Goal: Information Seeking & Learning: Check status

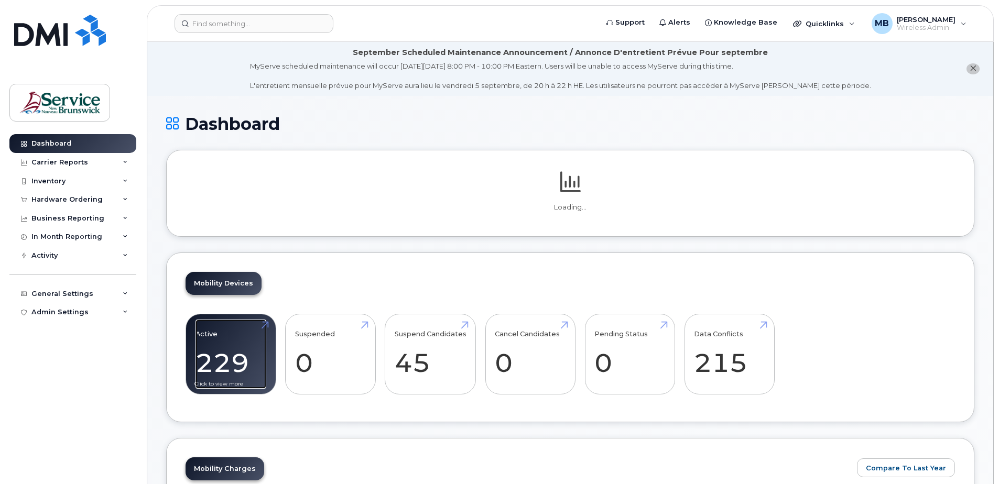
click at [224, 347] on link "Active 229" at bounding box center [230, 354] width 71 height 69
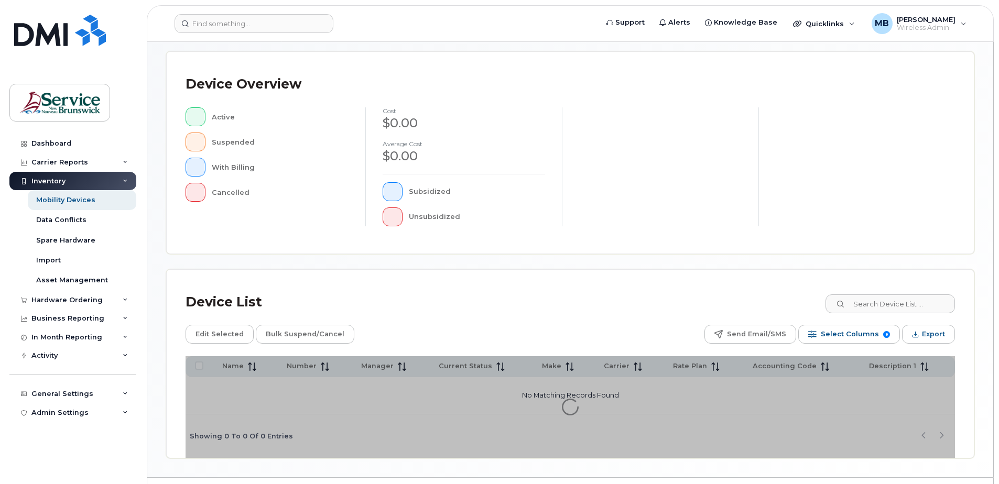
scroll to position [236, 0]
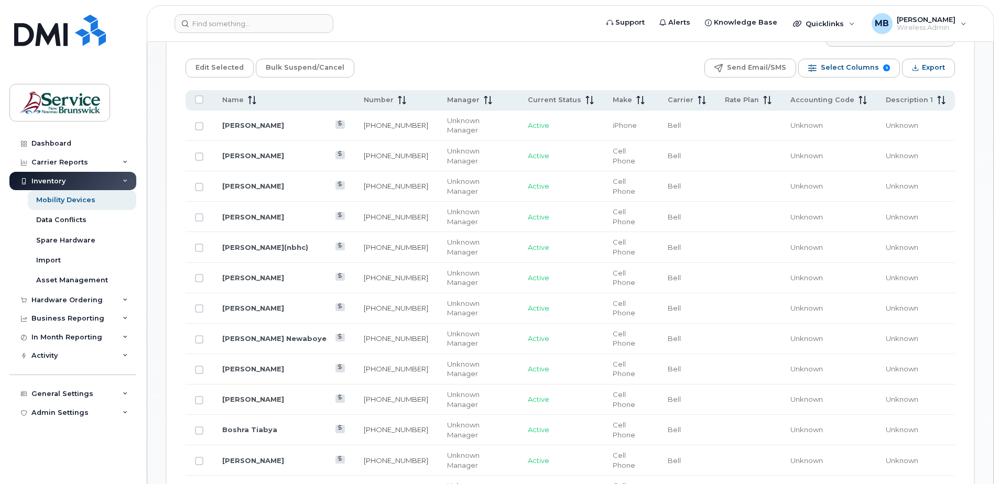
scroll to position [341, 0]
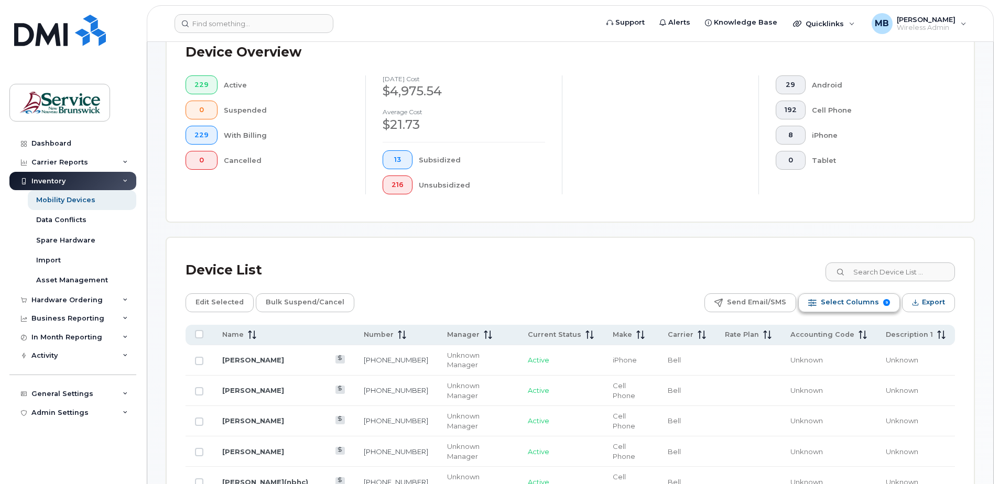
scroll to position [311, 0]
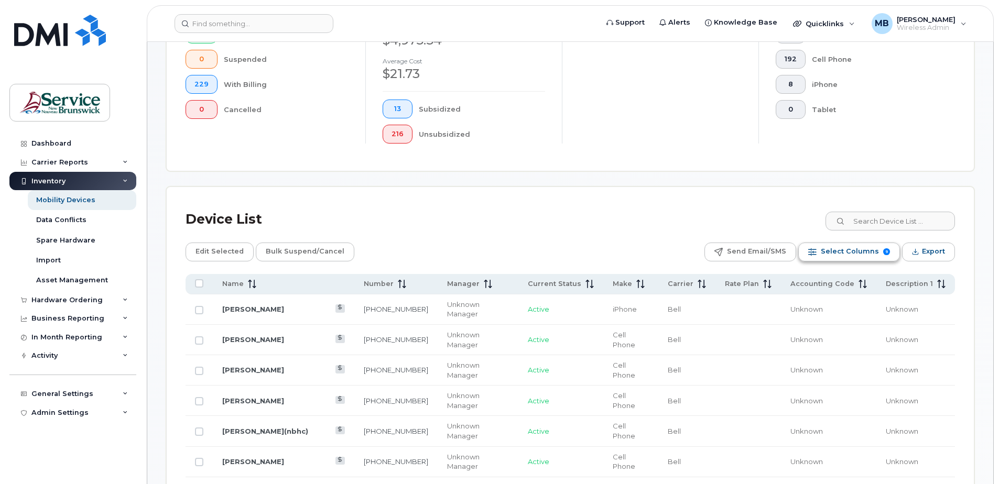
click at [864, 250] on span "Select Columns" at bounding box center [849, 252] width 58 height 16
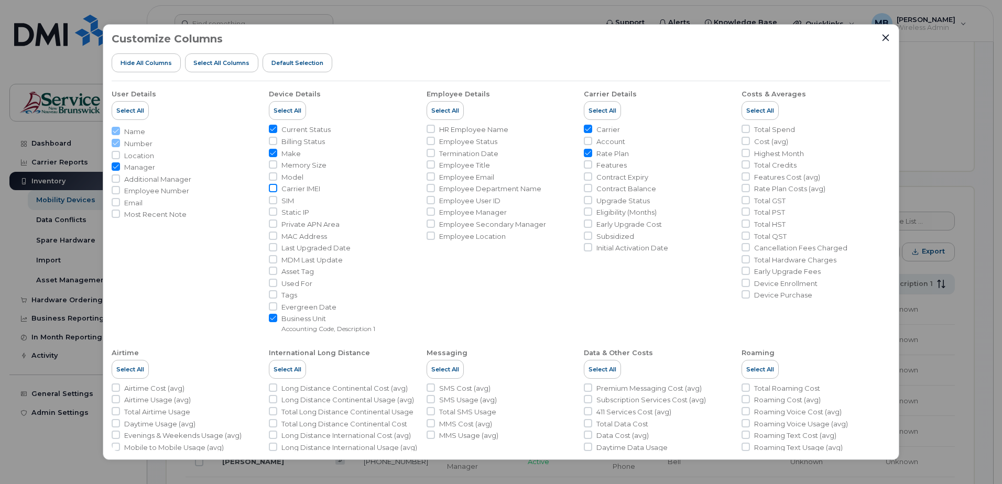
click at [275, 190] on input "Carrier IMEI" at bounding box center [273, 188] width 8 height 8
checkbox input "true"
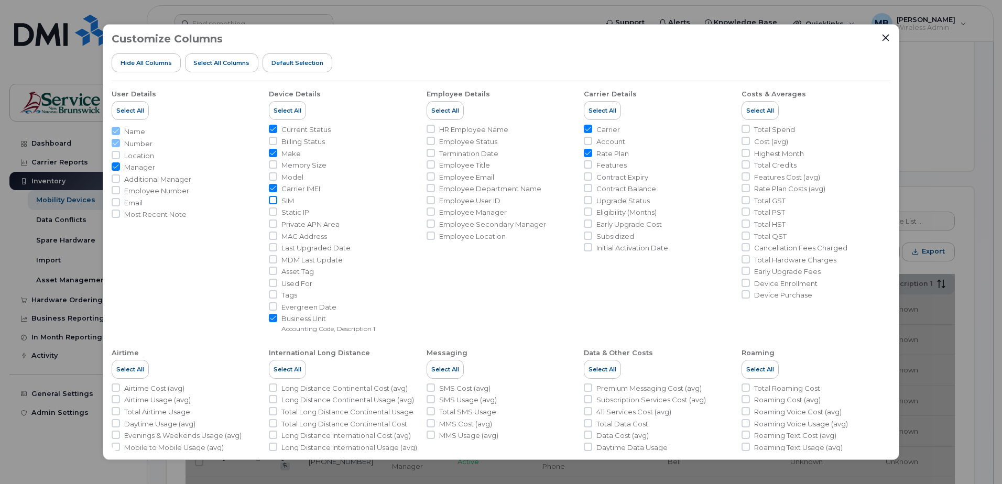
click at [272, 196] on input "SIM" at bounding box center [273, 200] width 8 height 8
checkbox input "true"
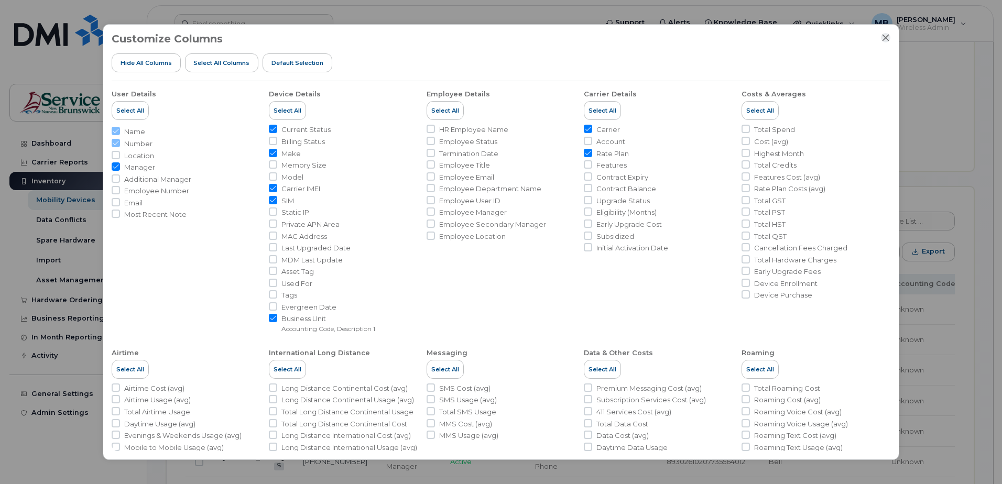
click at [882, 41] on icon "Close" at bounding box center [885, 38] width 7 height 7
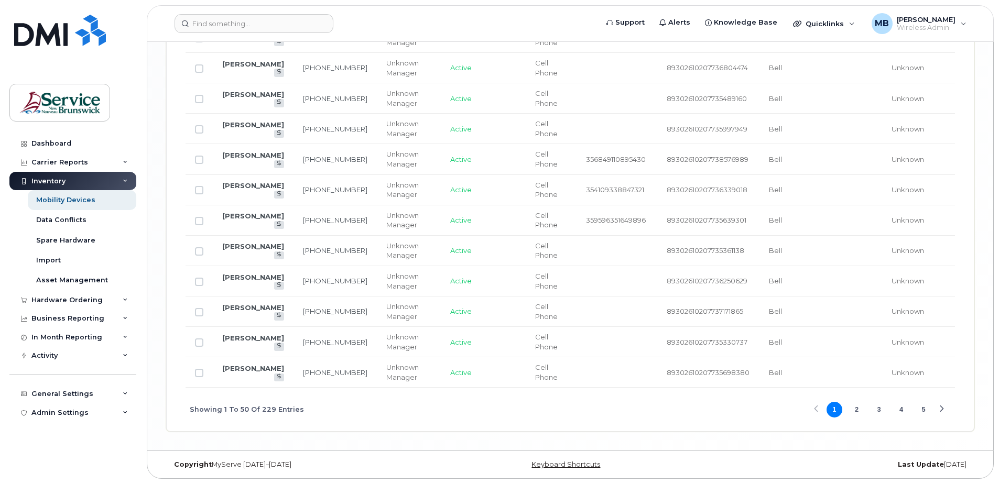
scroll to position [1804, 0]
drag, startPoint x: 851, startPoint y: 389, endPoint x: 859, endPoint y: 384, distance: 9.4
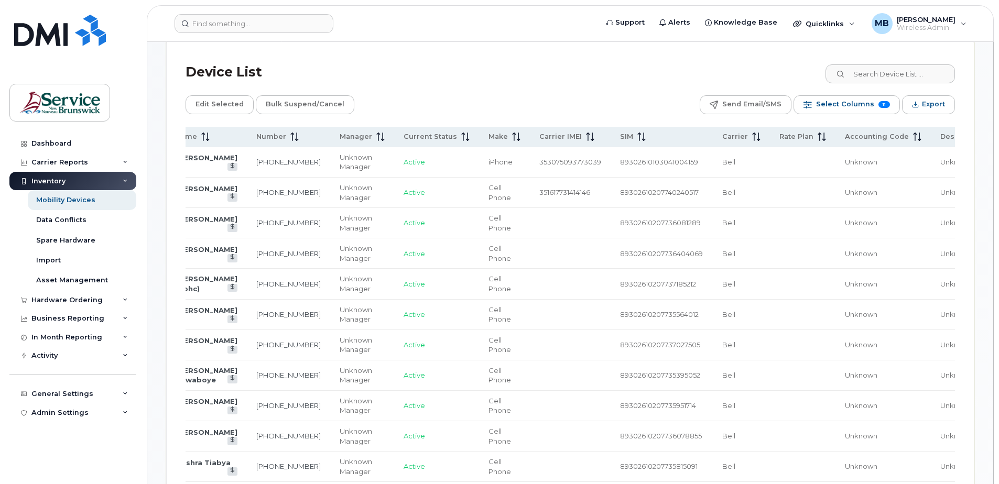
scroll to position [442, 0]
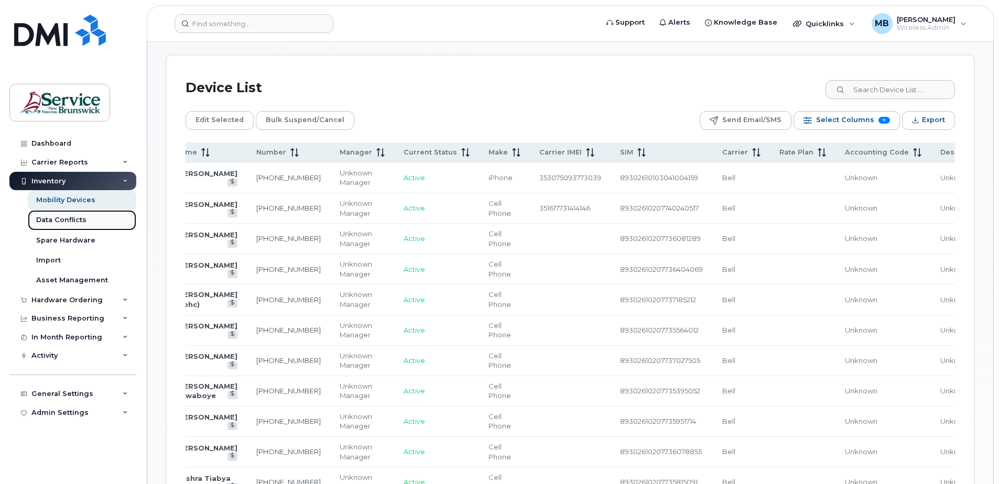
click at [54, 220] on div "Data Conflicts" at bounding box center [61, 219] width 50 height 9
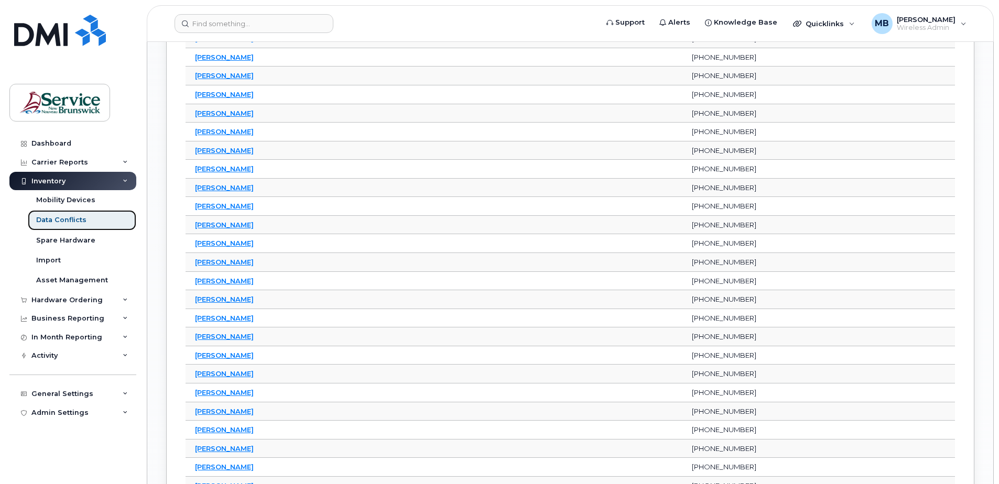
scroll to position [1976, 0]
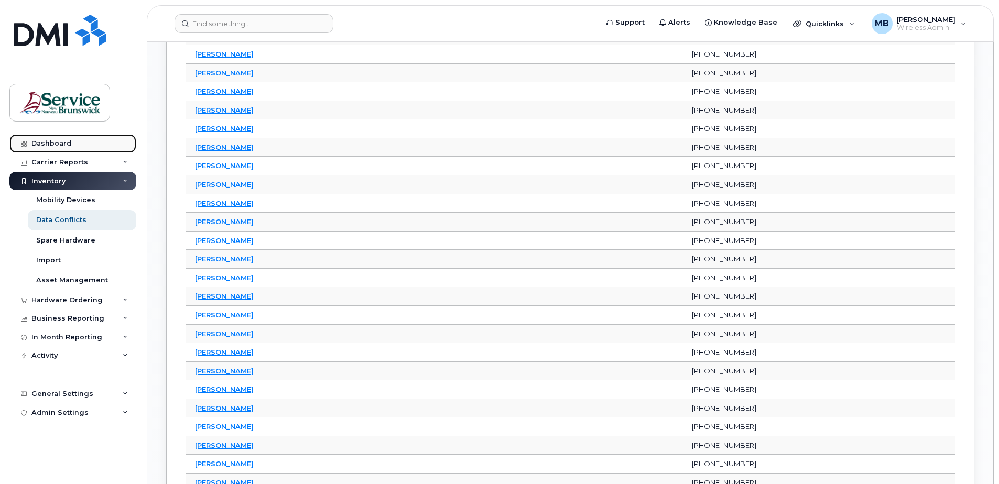
click at [40, 149] on link "Dashboard" at bounding box center [72, 143] width 127 height 19
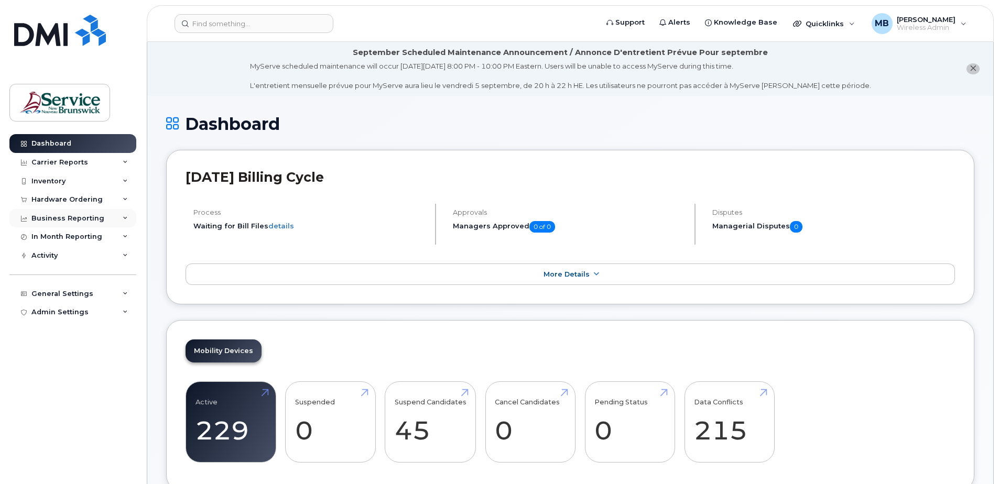
click at [118, 221] on div "Business Reporting" at bounding box center [72, 218] width 127 height 19
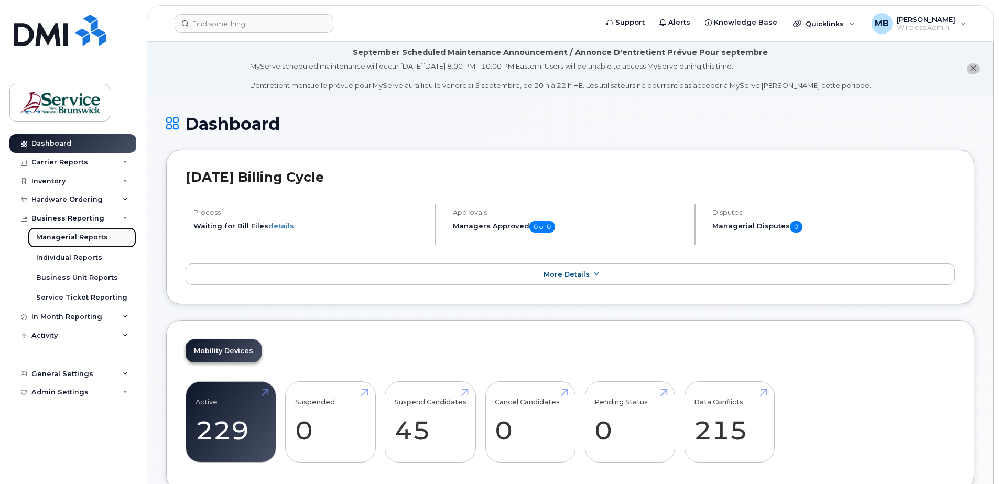
click at [111, 228] on link "Managerial Reports" at bounding box center [82, 237] width 108 height 20
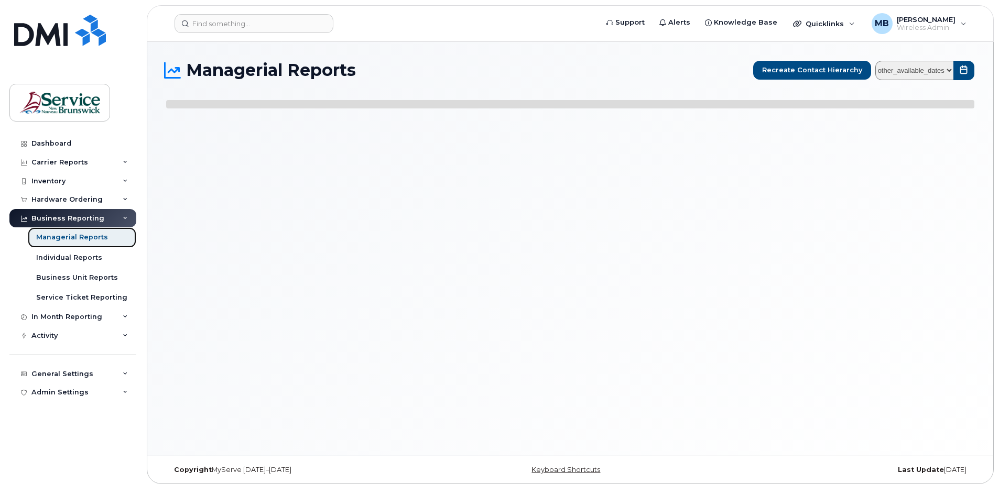
select select
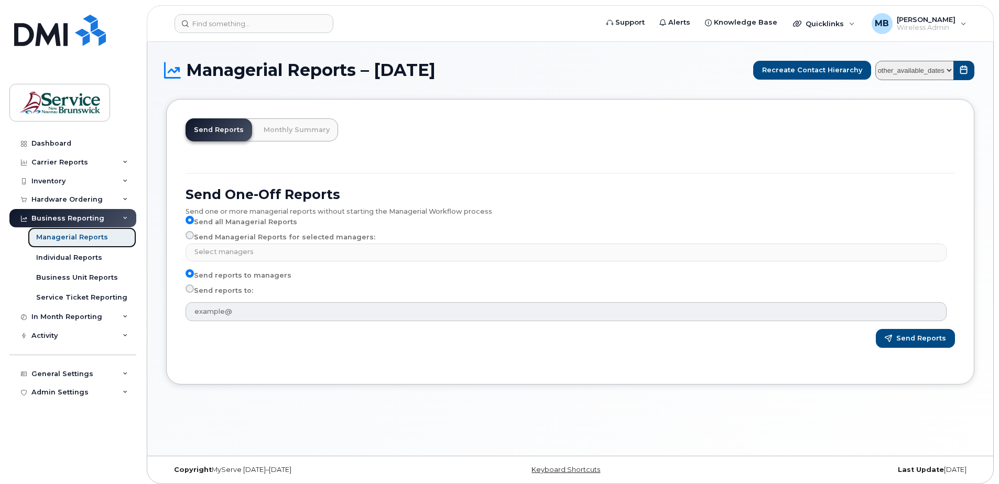
click at [104, 235] on link "Managerial Reports" at bounding box center [82, 237] width 108 height 20
click at [92, 253] on div "Individual Reports" at bounding box center [69, 257] width 66 height 9
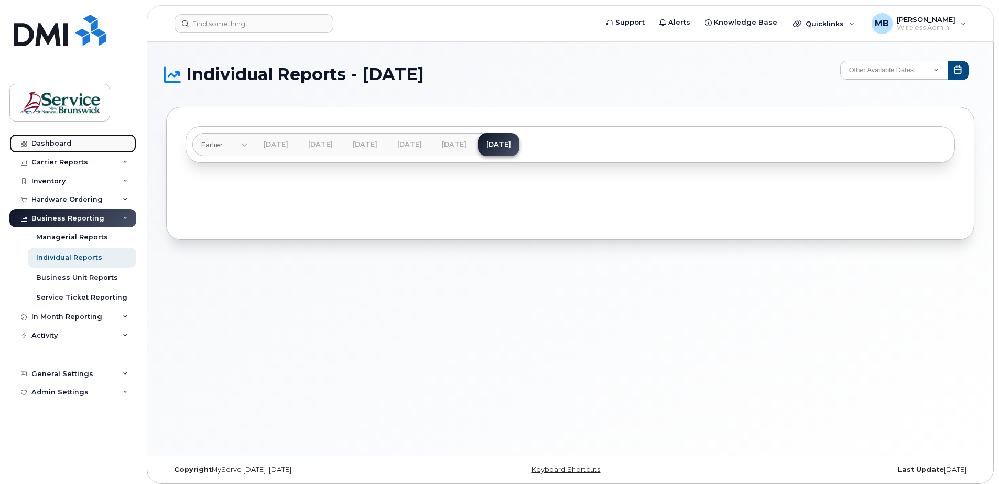
click at [79, 145] on link "Dashboard" at bounding box center [72, 143] width 127 height 19
click at [84, 165] on div "Carrier Reports" at bounding box center [59, 162] width 57 height 8
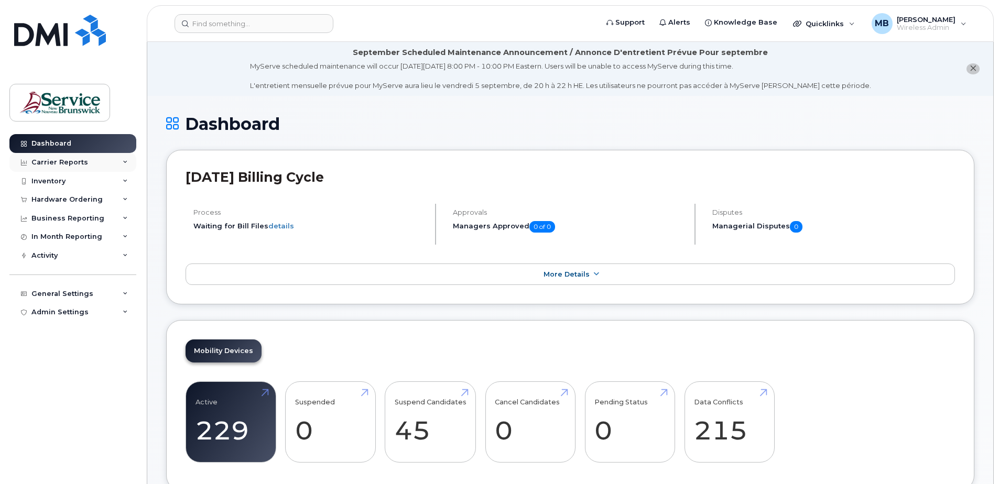
click at [90, 158] on div "Carrier Reports" at bounding box center [72, 162] width 127 height 19
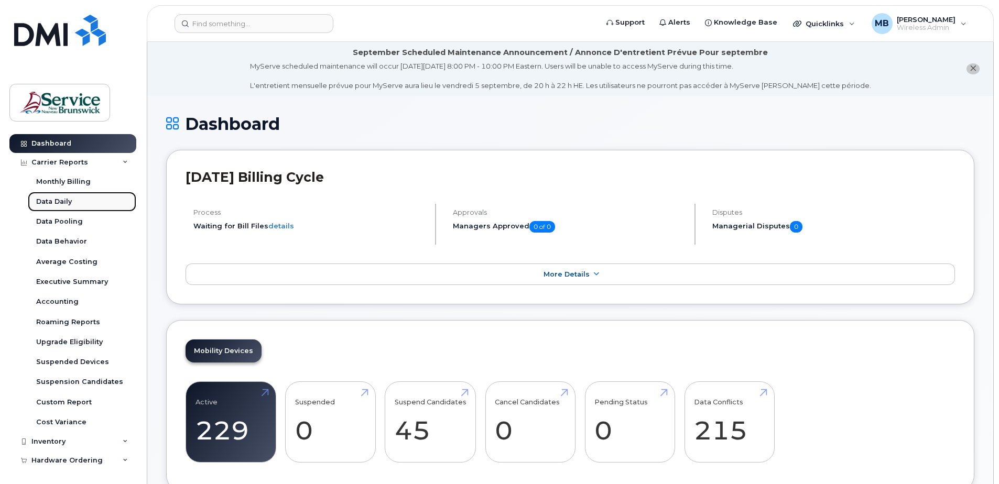
click at [75, 203] on link "Data Daily" at bounding box center [82, 202] width 108 height 20
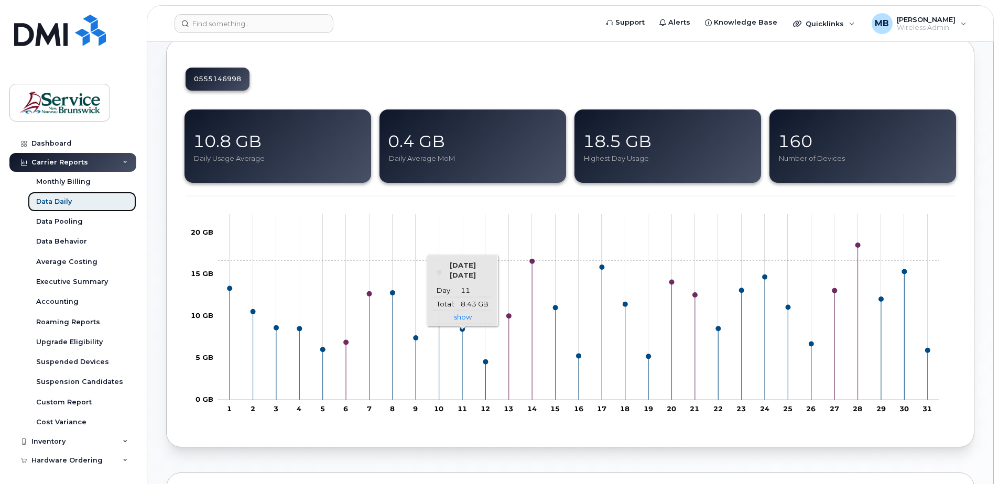
scroll to position [105, 0]
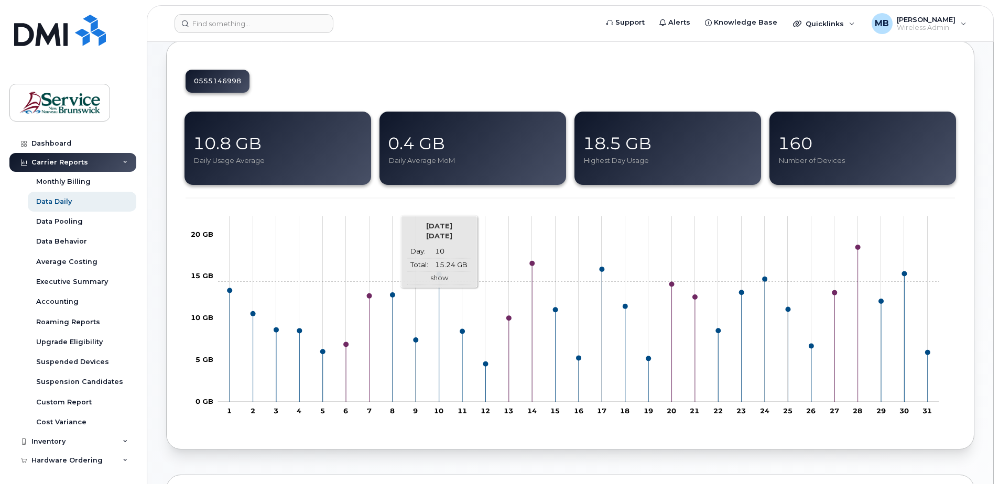
click at [444, 281] on link "show" at bounding box center [439, 278] width 18 height 8
click at [444, 278] on link "show" at bounding box center [439, 278] width 18 height 8
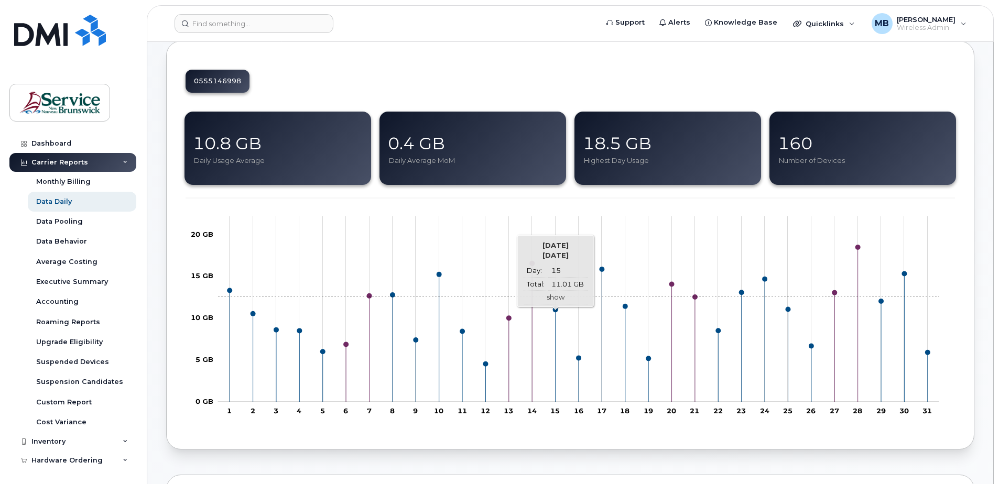
click at [554, 297] on link "show" at bounding box center [555, 297] width 18 height 8
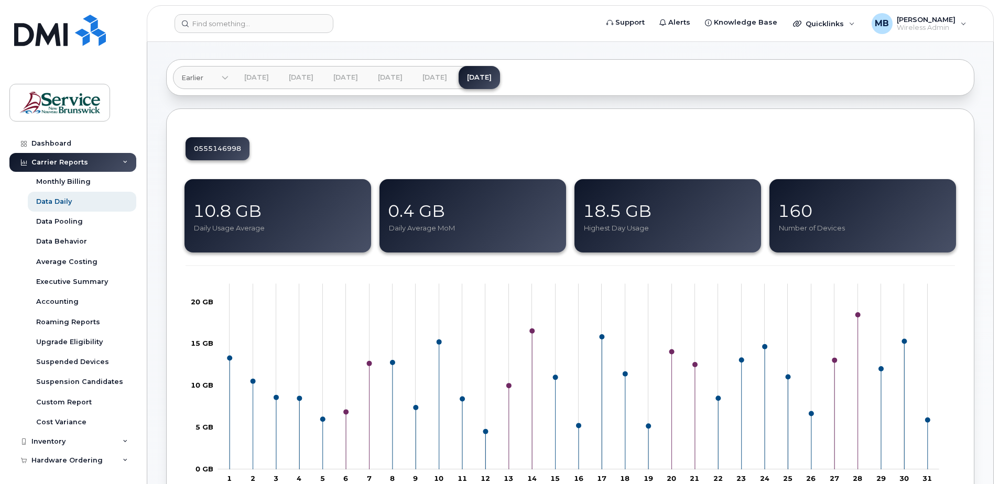
scroll to position [0, 0]
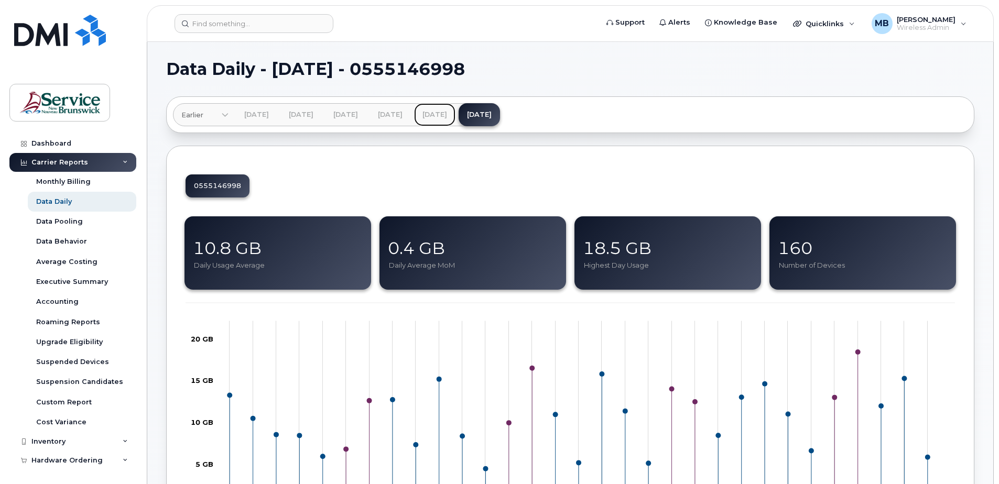
click at [455, 114] on link "[DATE]" at bounding box center [434, 114] width 41 height 23
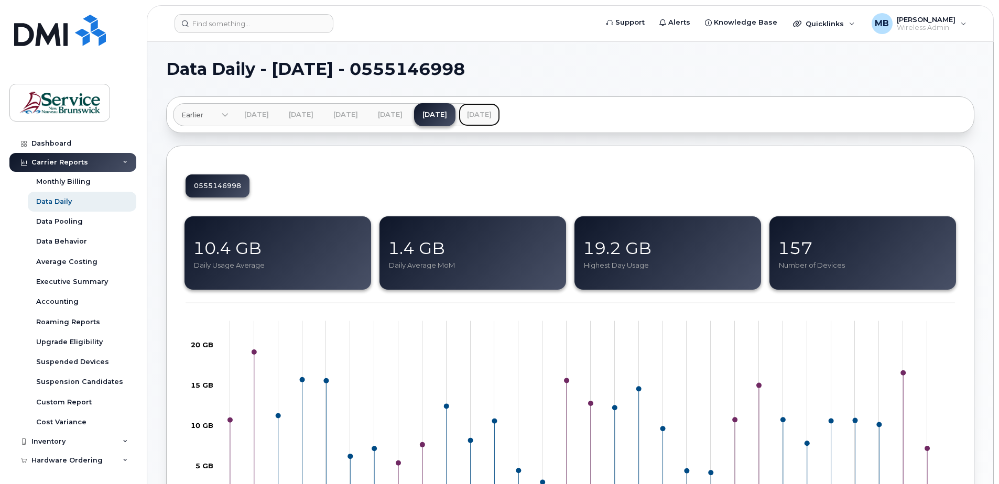
click at [500, 118] on link "[DATE]" at bounding box center [478, 114] width 41 height 23
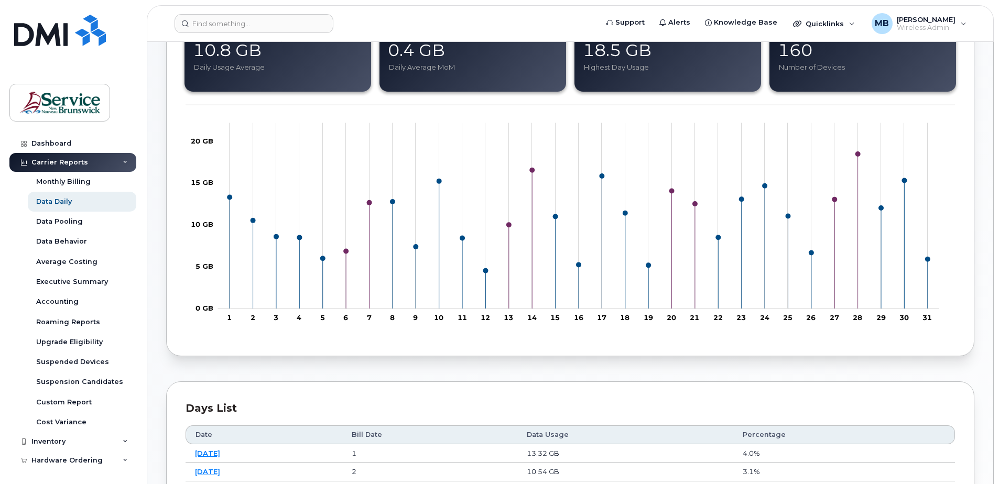
scroll to position [314, 0]
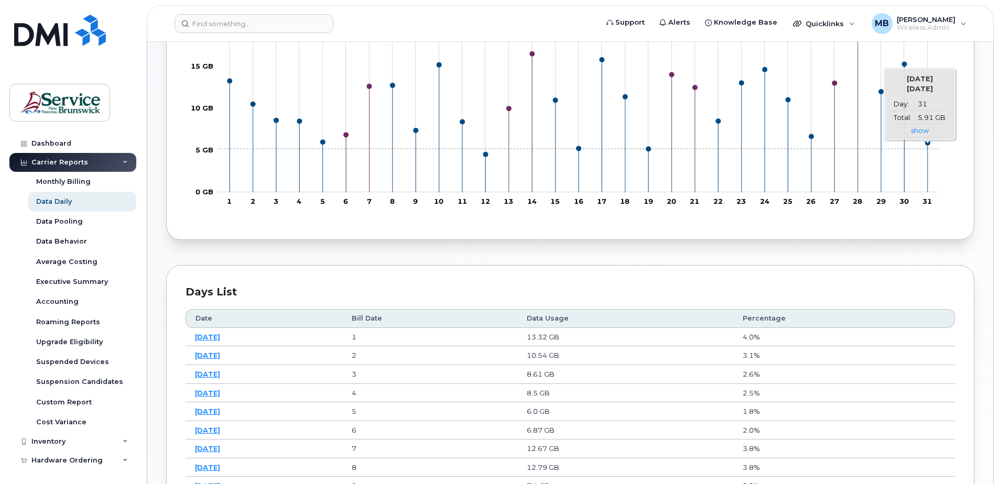
click at [932, 149] on rect "Chart" at bounding box center [578, 99] width 721 height 185
click at [924, 133] on link "show" at bounding box center [920, 130] width 18 height 8
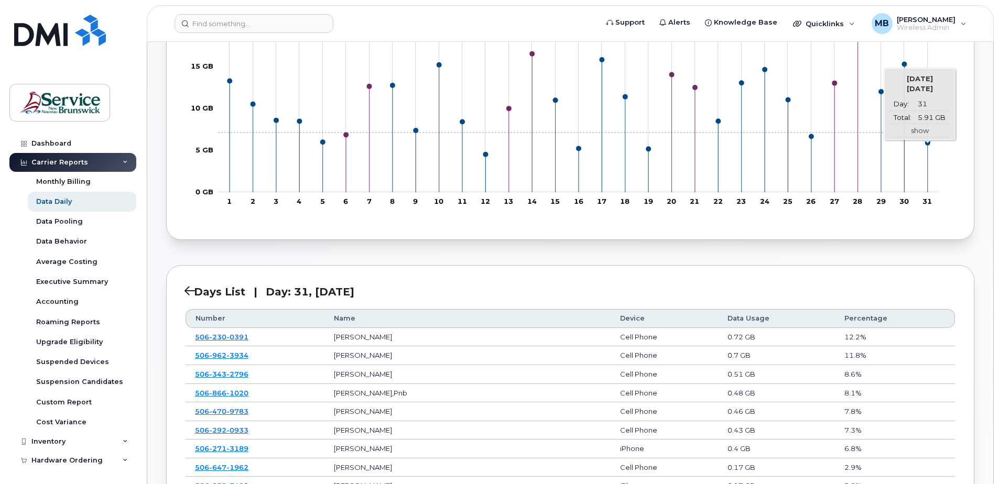
click at [924, 133] on link "show" at bounding box center [920, 130] width 18 height 8
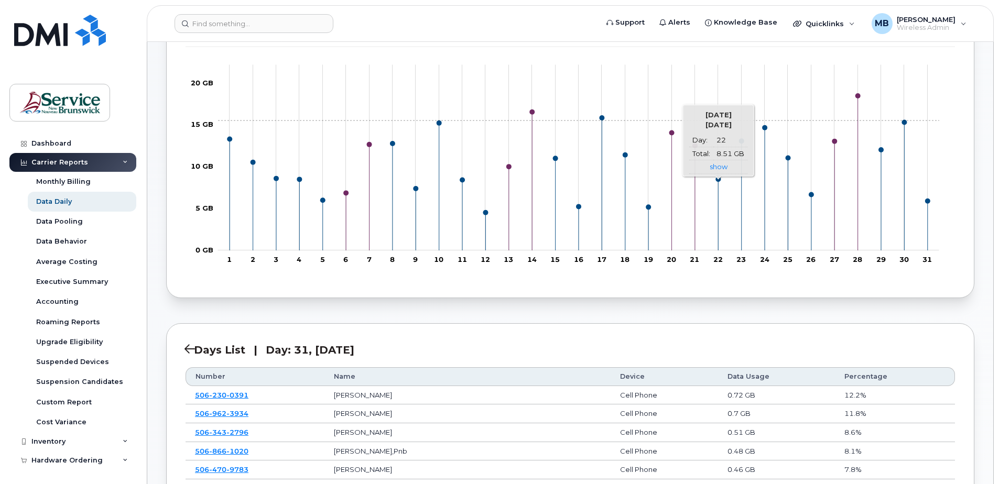
scroll to position [157, 0]
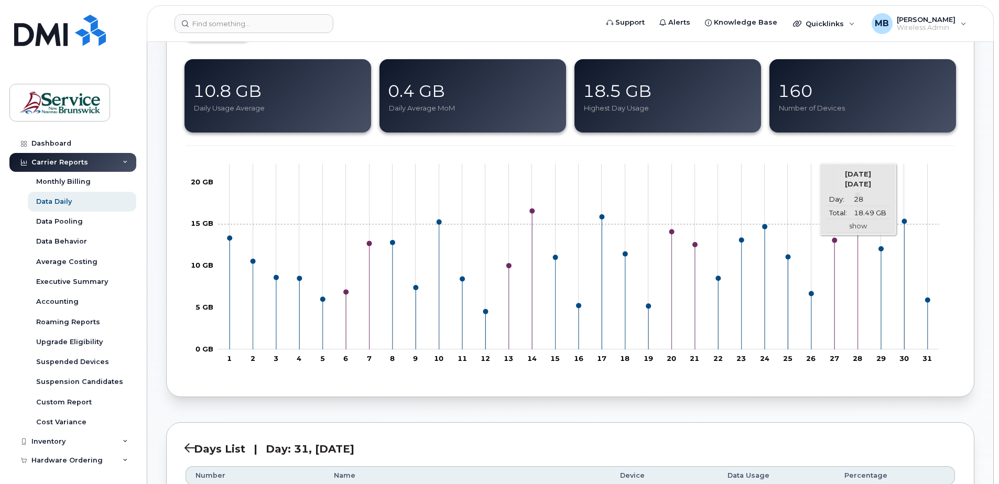
click at [858, 224] on link "show" at bounding box center [858, 226] width 18 height 8
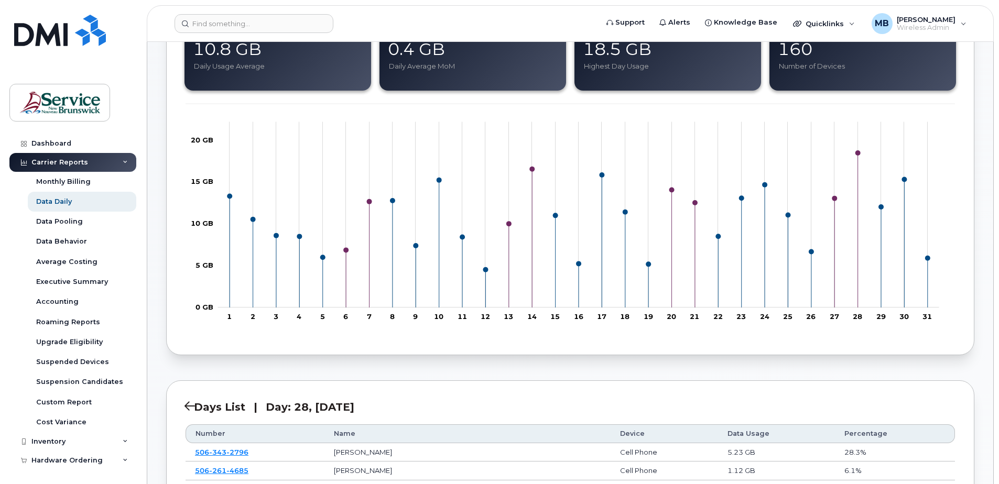
scroll to position [94, 0]
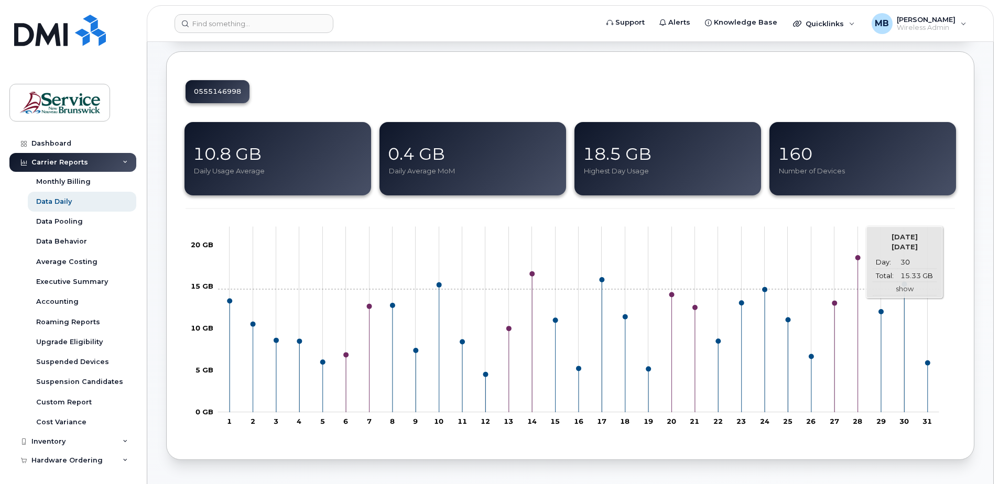
click at [904, 289] on link "show" at bounding box center [904, 288] width 18 height 8
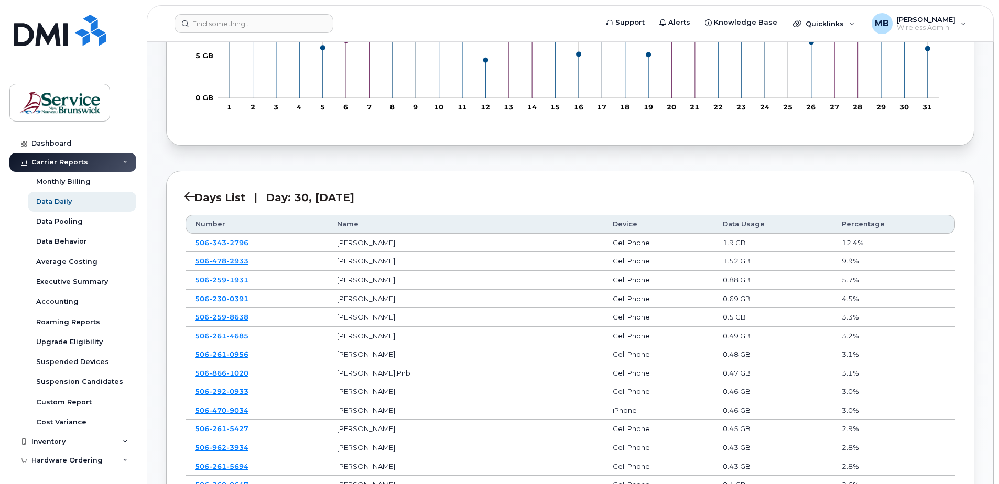
scroll to position [199, 0]
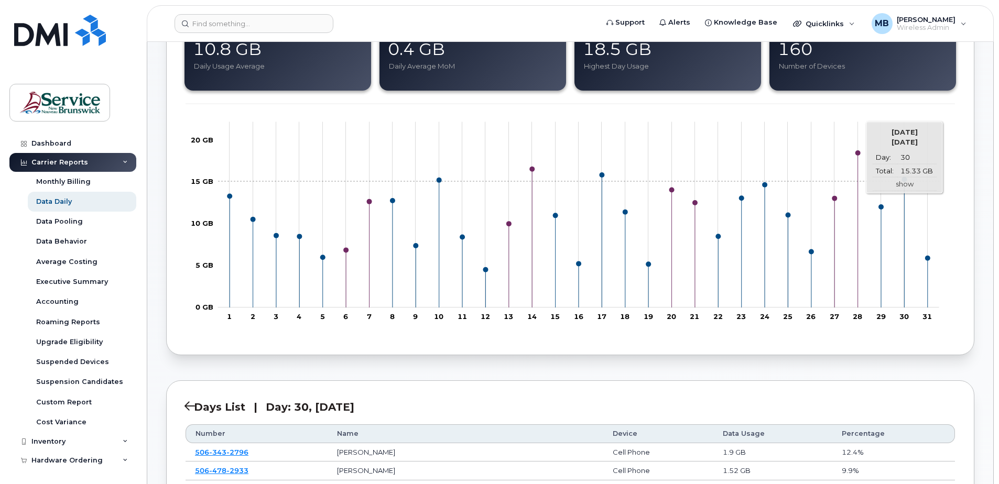
click at [911, 181] on link "show" at bounding box center [904, 184] width 18 height 8
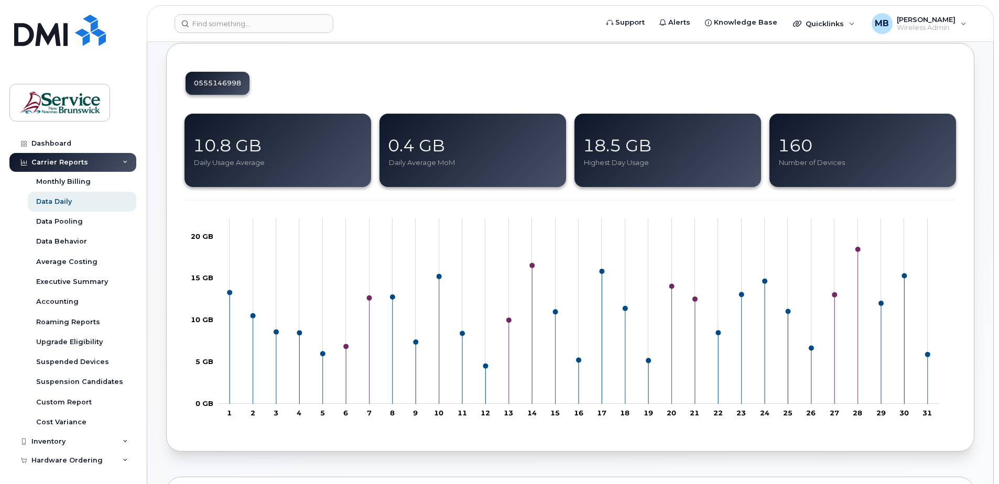
scroll to position [157, 0]
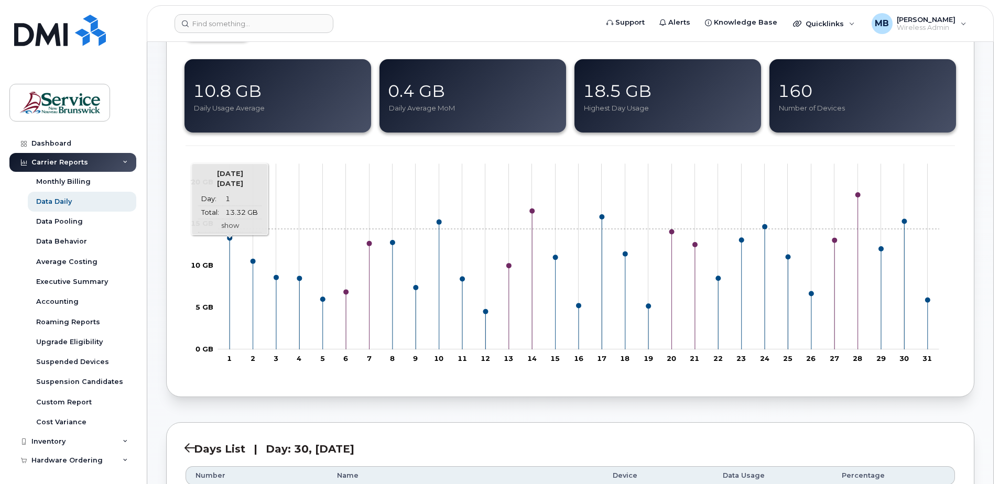
click at [229, 229] on link "show" at bounding box center [230, 226] width 18 height 8
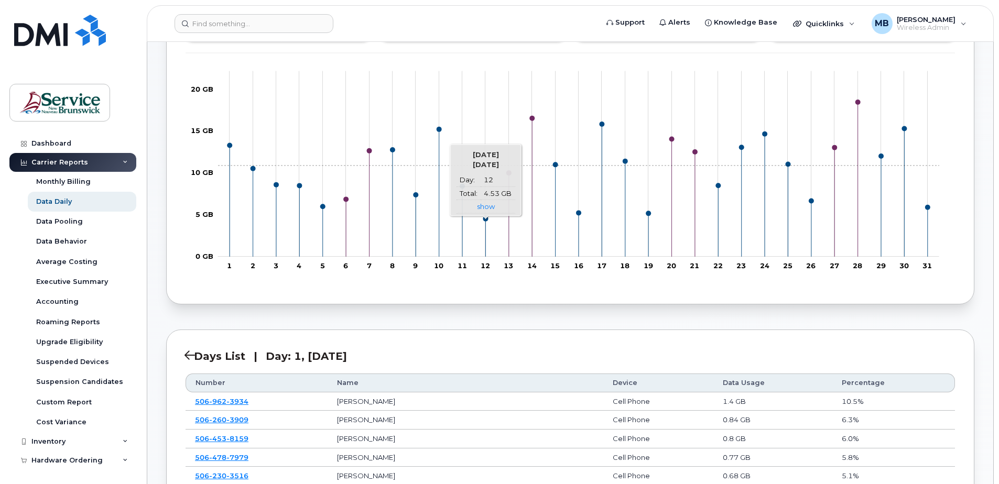
scroll to position [105, 0]
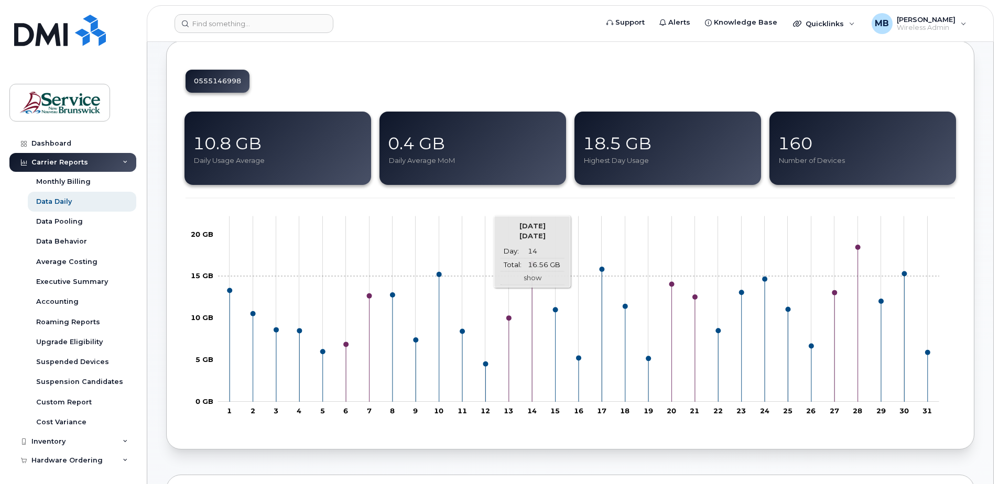
click at [534, 276] on link "show" at bounding box center [532, 278] width 18 height 8
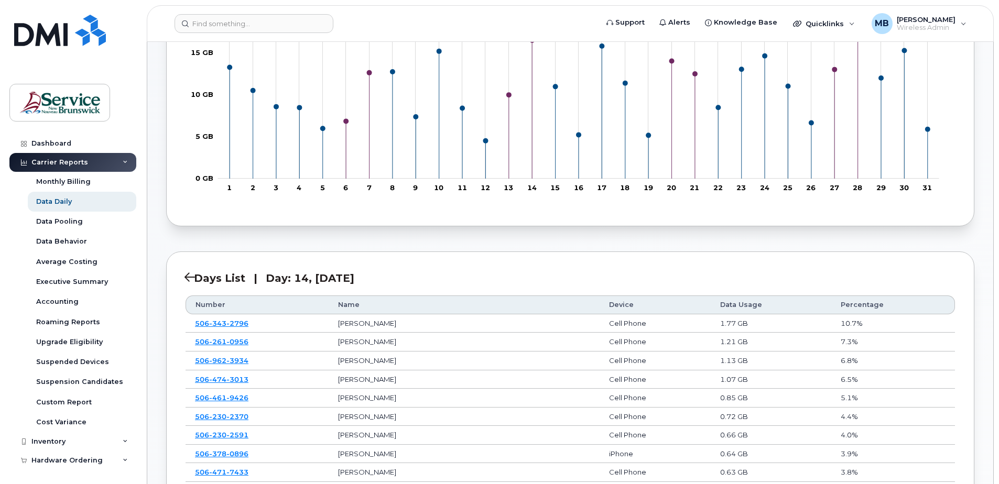
scroll to position [472, 0]
